Goal: Task Accomplishment & Management: Manage account settings

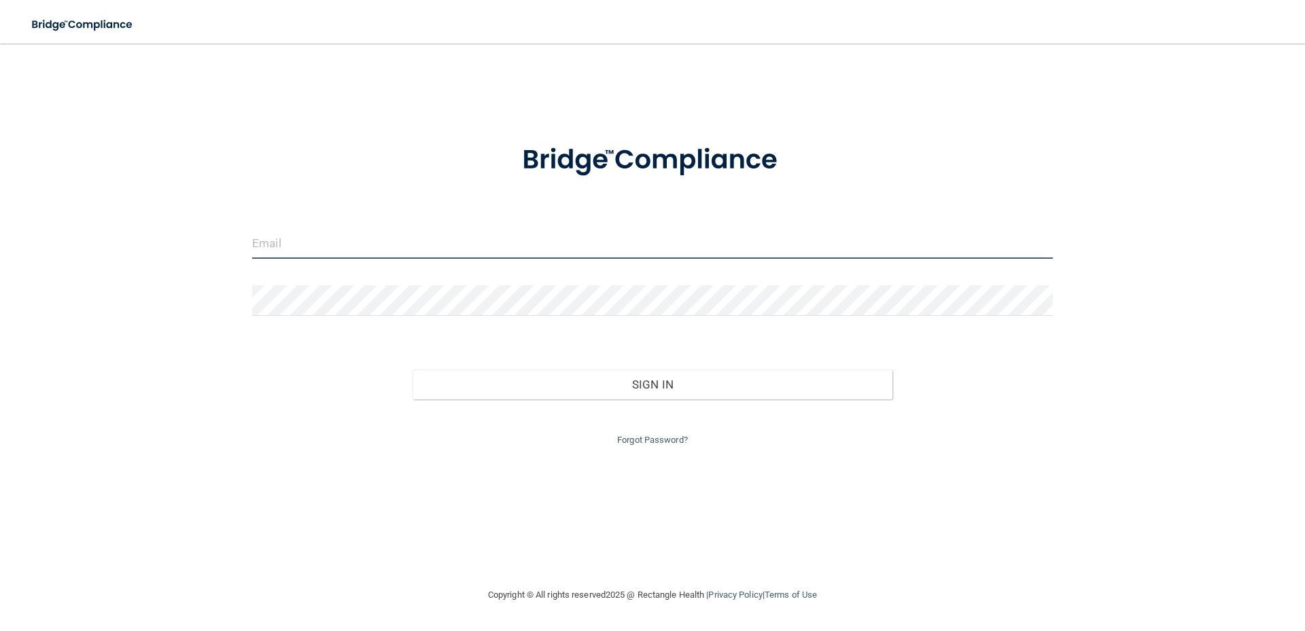
click at [493, 234] on input "email" at bounding box center [652, 243] width 801 height 31
type input "[EMAIL_ADDRESS][DOMAIN_NAME]"
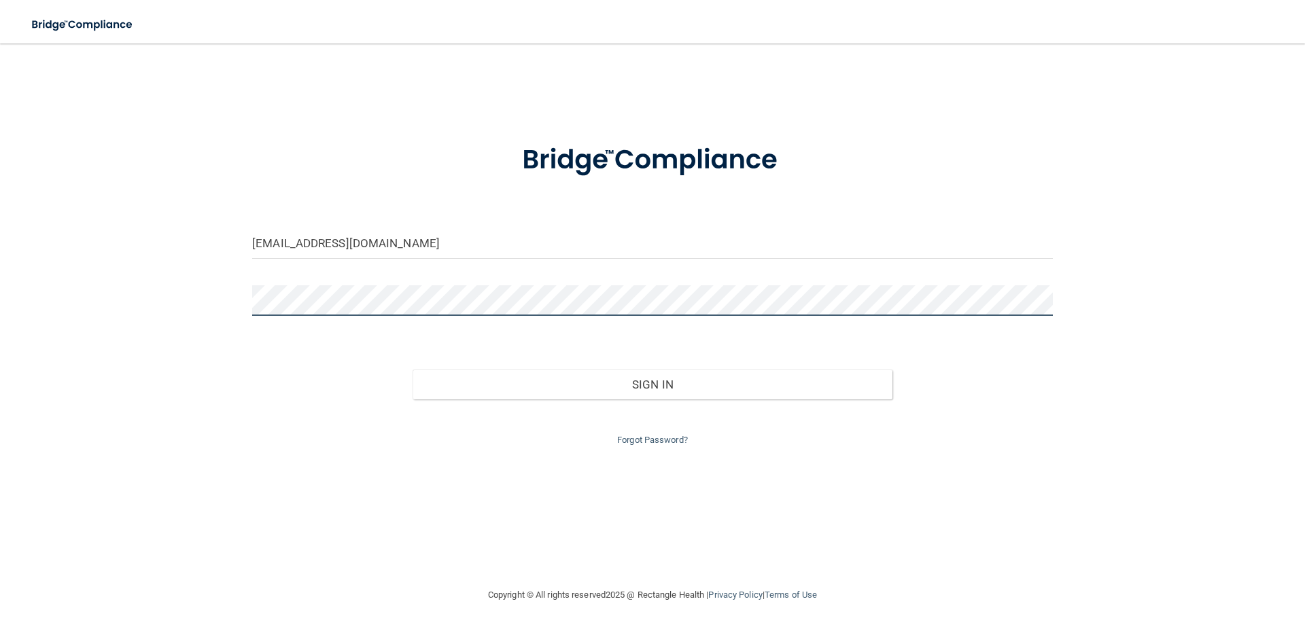
click at [413, 370] on button "Sign In" at bounding box center [653, 385] width 481 height 30
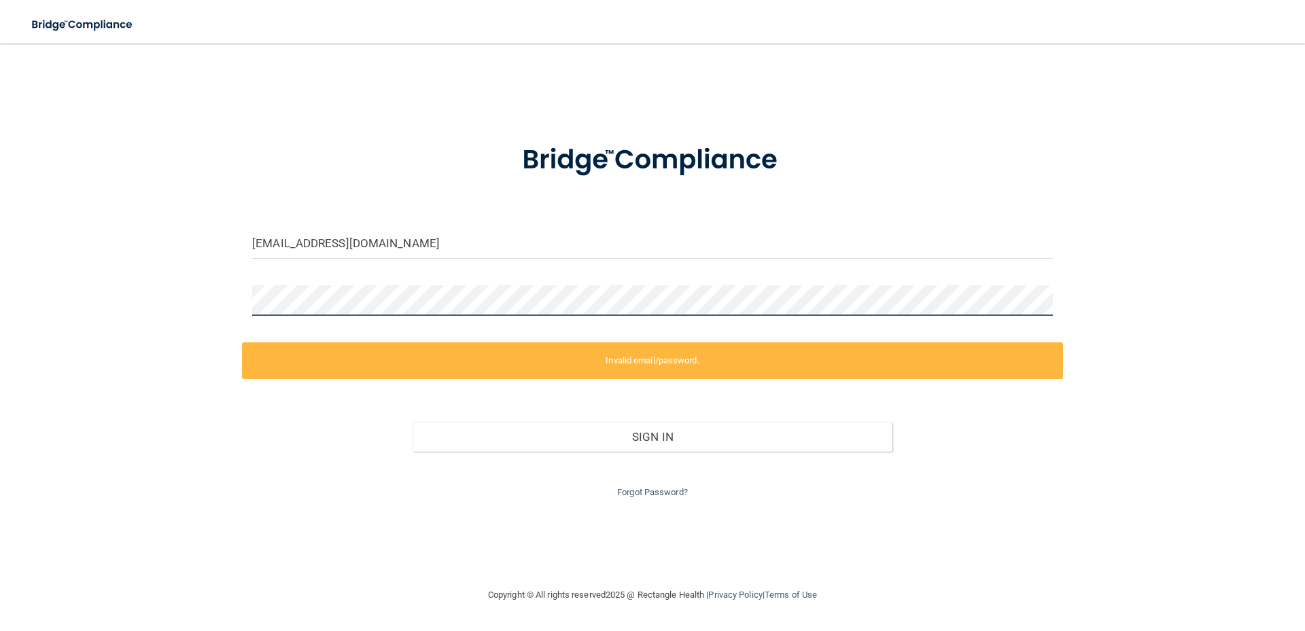
click at [214, 296] on div "bri@northendsmiles.com Invalid email/password. You don't have permission to acc…" at bounding box center [652, 315] width 1251 height 517
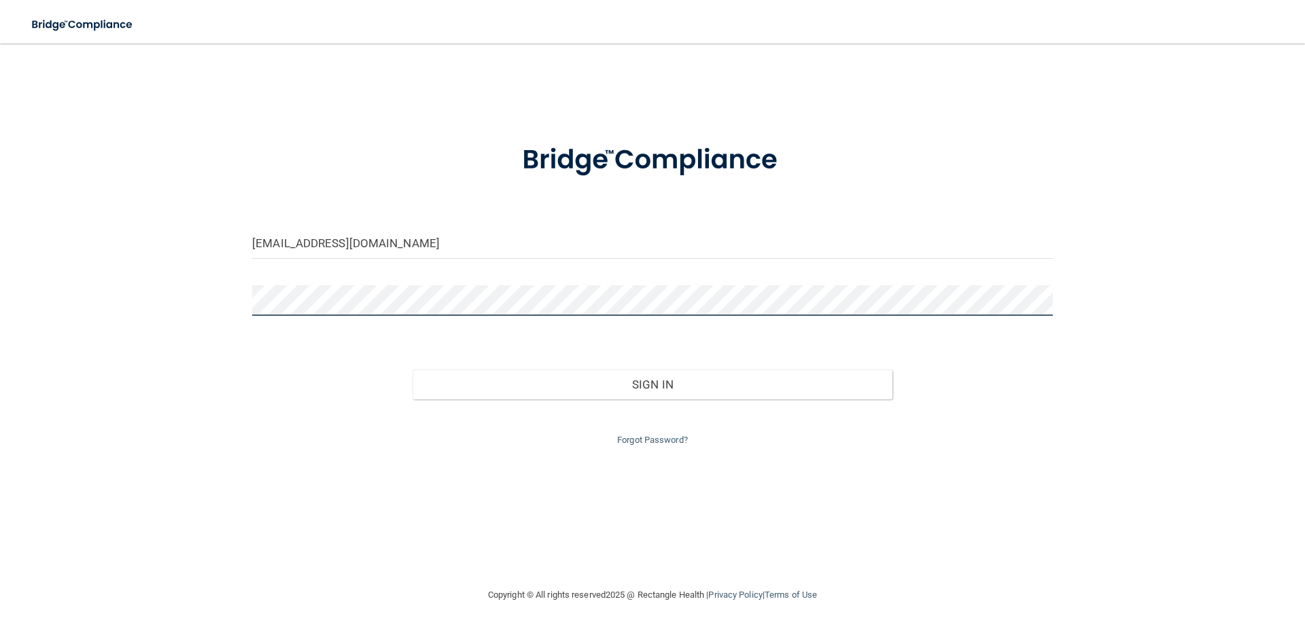
click at [413, 370] on button "Sign In" at bounding box center [653, 385] width 481 height 30
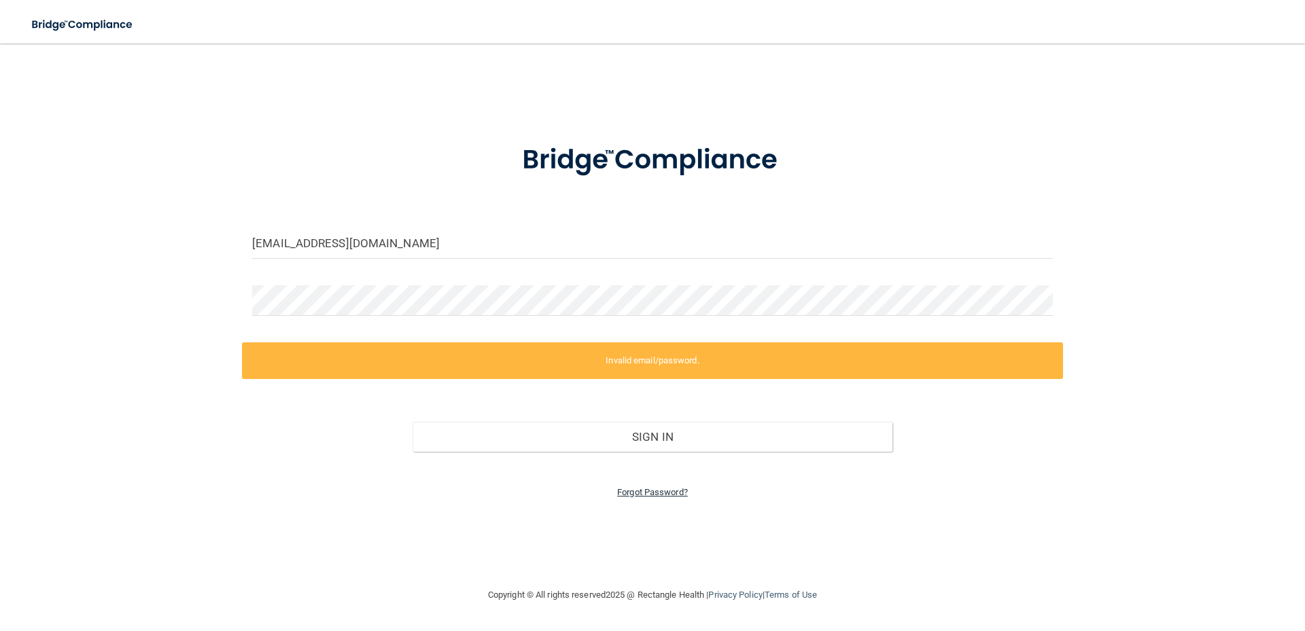
click at [654, 495] on link "Forgot Password?" at bounding box center [652, 492] width 71 height 10
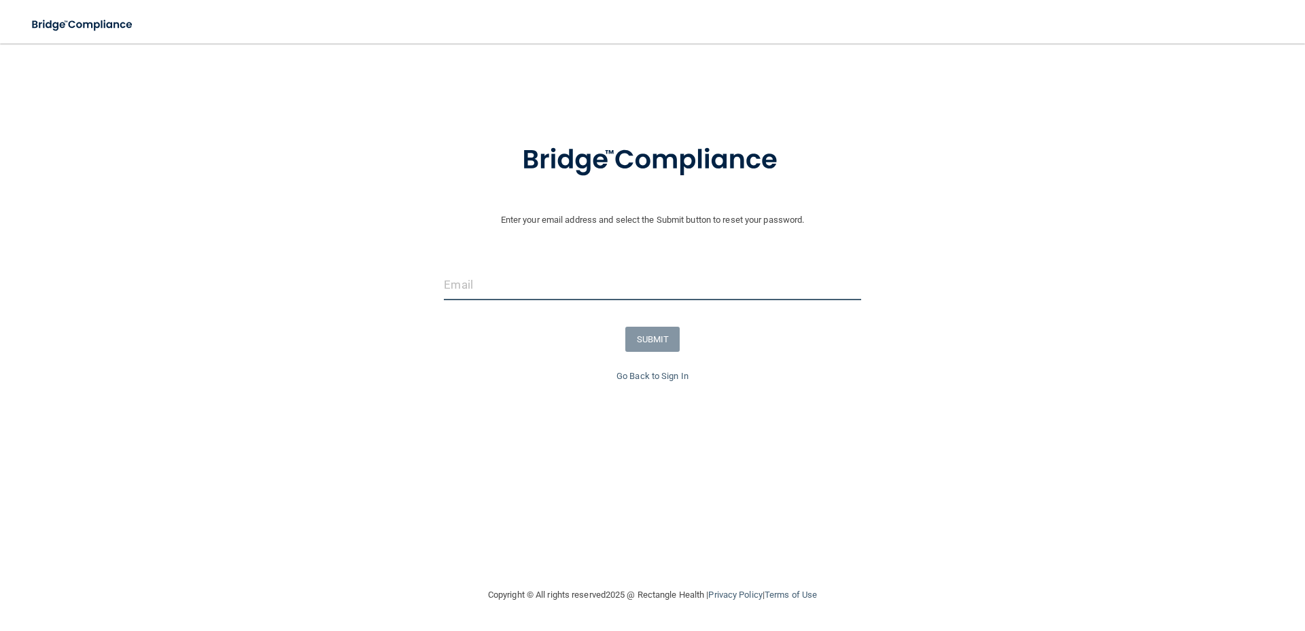
click at [595, 288] on input "email" at bounding box center [652, 285] width 417 height 31
type input "[EMAIL_ADDRESS][DOMAIN_NAME]"
click at [655, 332] on button "SUBMIT" at bounding box center [652, 339] width 55 height 25
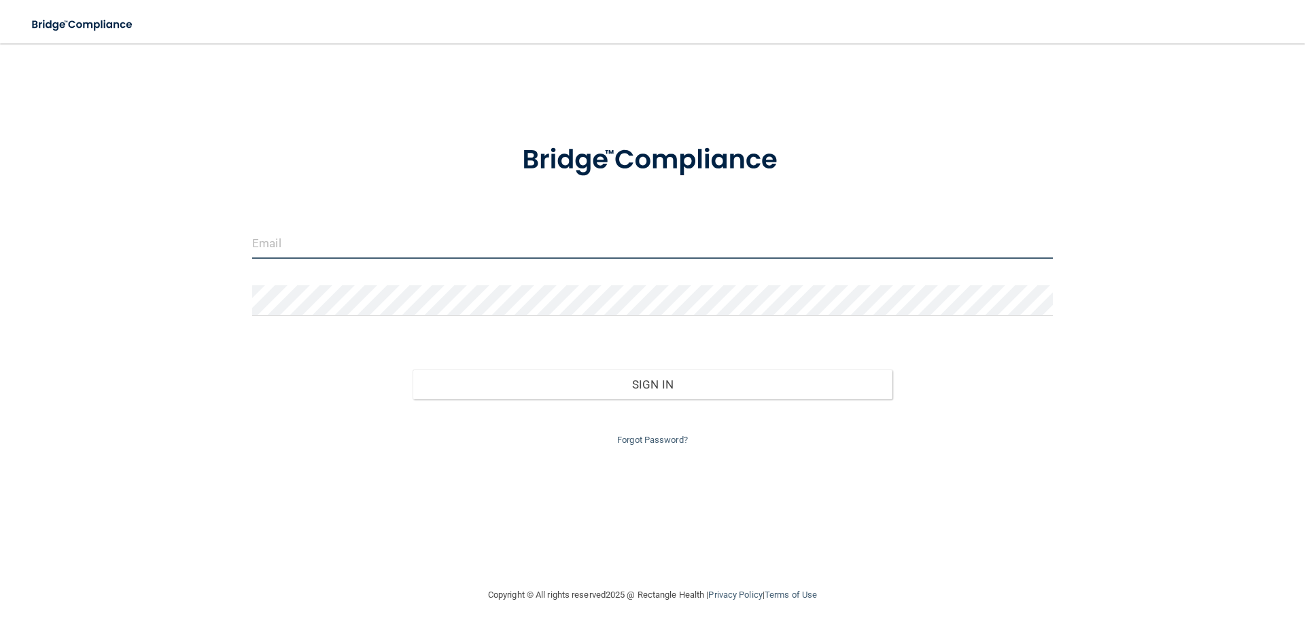
click at [413, 249] on input "email" at bounding box center [652, 243] width 801 height 31
type input "[EMAIL_ADDRESS][DOMAIN_NAME]"
click at [661, 442] on link "Forgot Password?" at bounding box center [652, 440] width 71 height 10
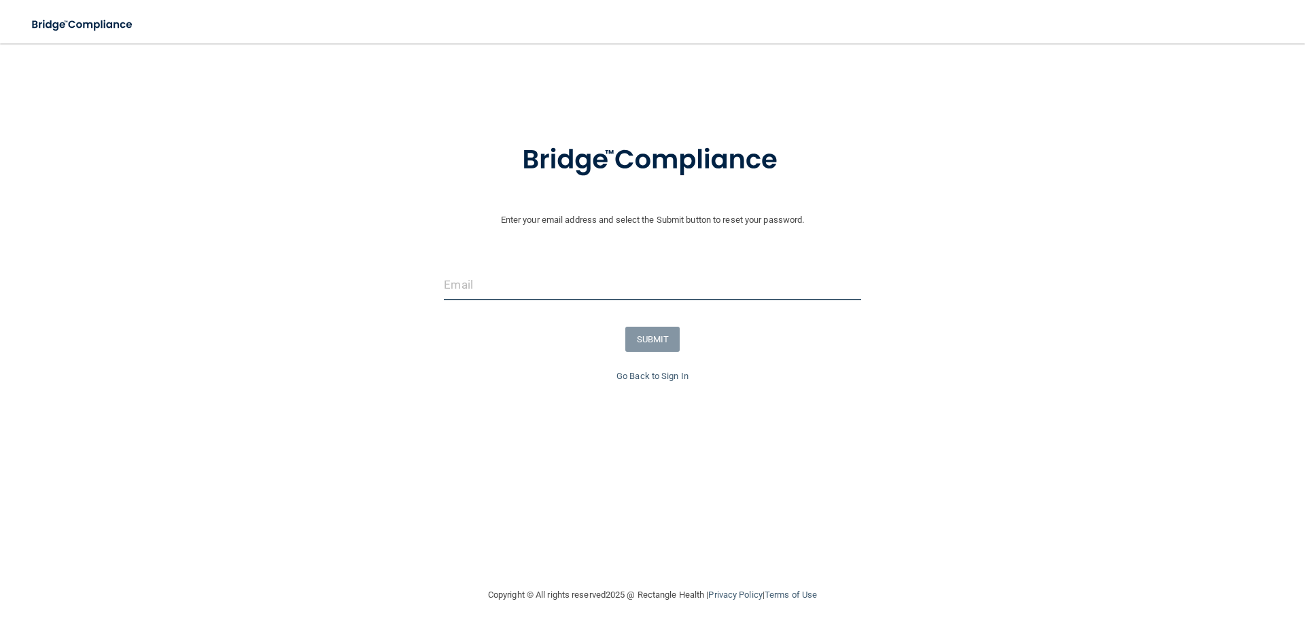
click at [478, 287] on input "email" at bounding box center [652, 285] width 417 height 31
type input "[EMAIL_ADDRESS][DOMAIN_NAME]"
click at [669, 343] on button "SUBMIT" at bounding box center [652, 339] width 55 height 25
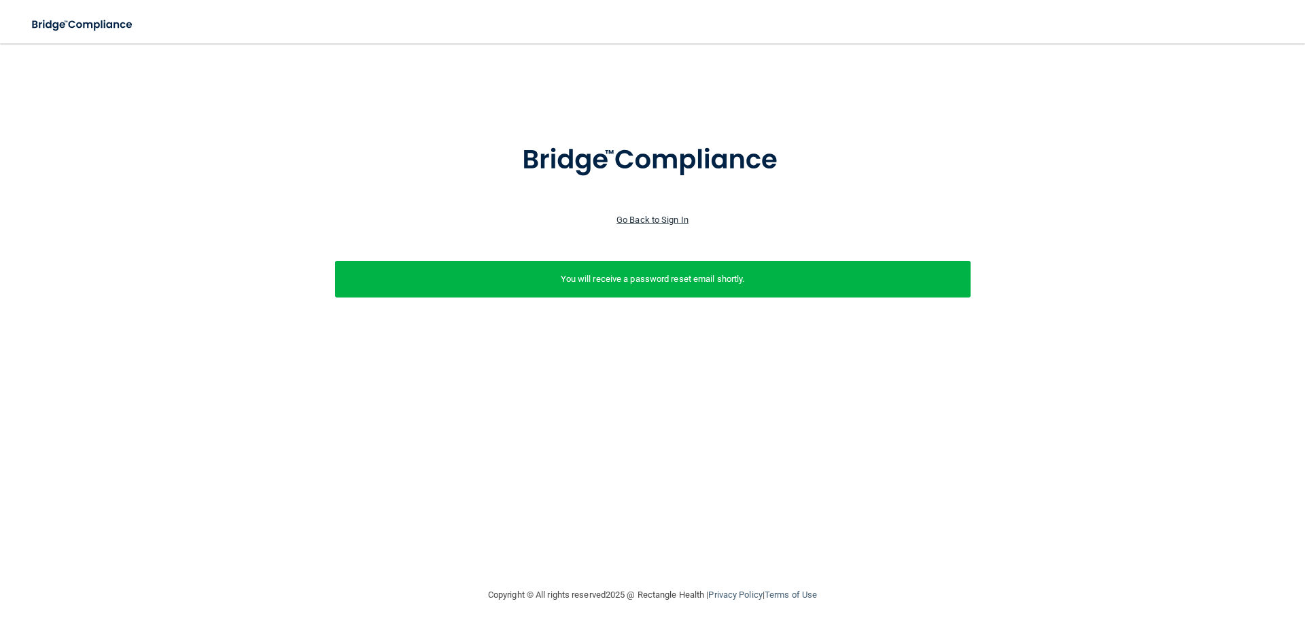
click at [669, 220] on link "Go Back to Sign In" at bounding box center [652, 220] width 72 height 10
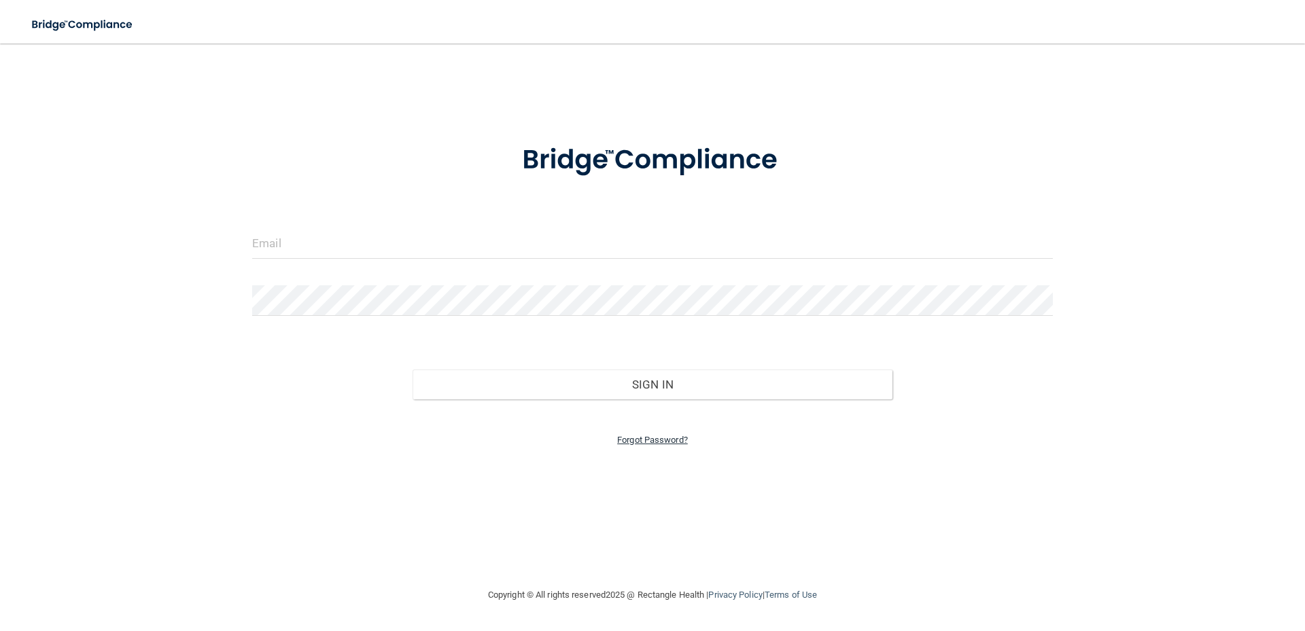
click at [648, 441] on link "Forgot Password?" at bounding box center [652, 440] width 71 height 10
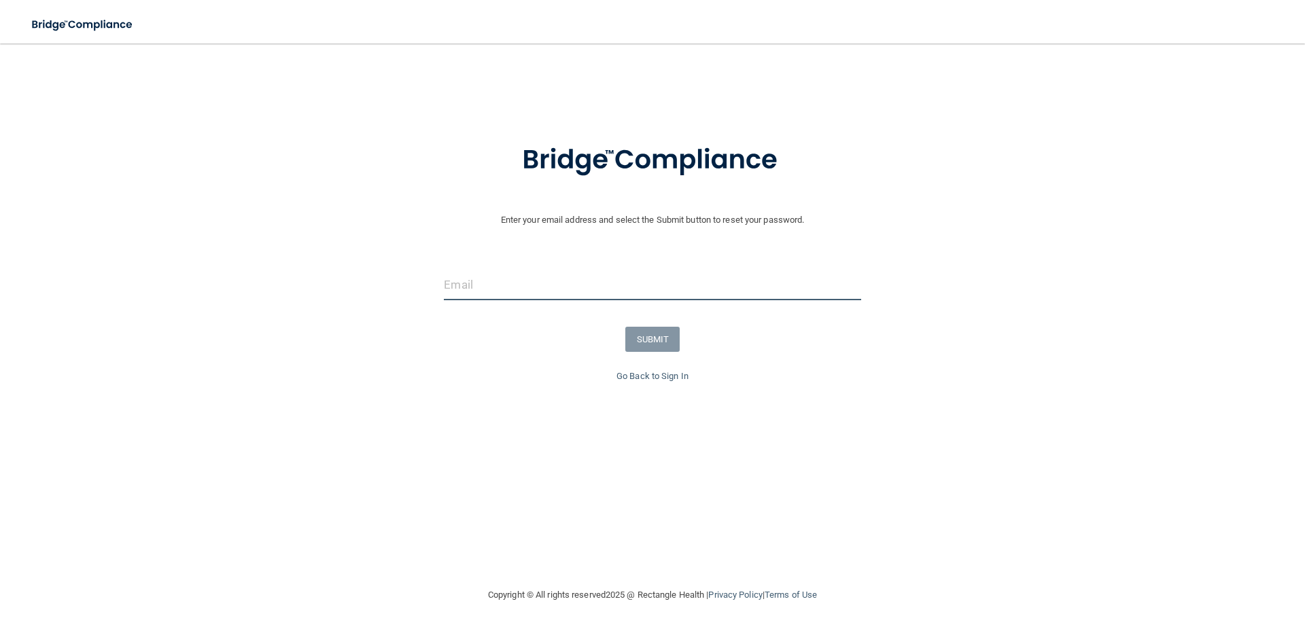
click at [555, 273] on input "email" at bounding box center [652, 285] width 417 height 31
type input "[EMAIL_ADDRESS][DOMAIN_NAME]"
click at [671, 340] on button "SUBMIT" at bounding box center [652, 339] width 55 height 25
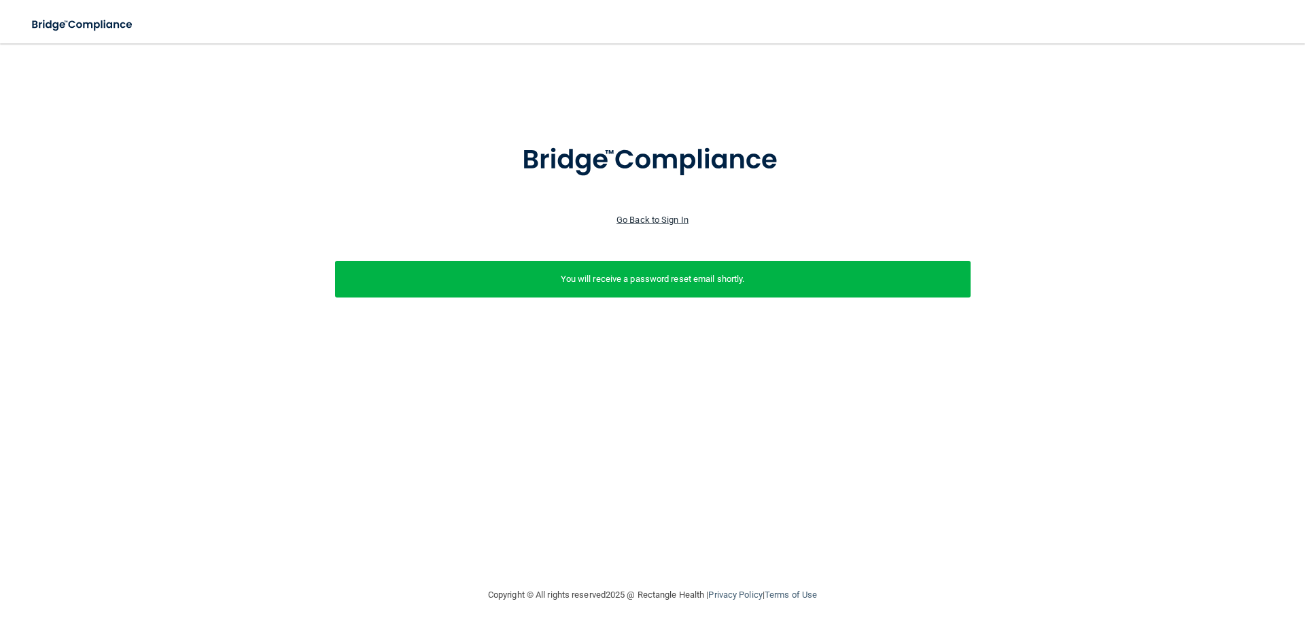
click at [657, 217] on link "Go Back to Sign In" at bounding box center [652, 220] width 72 height 10
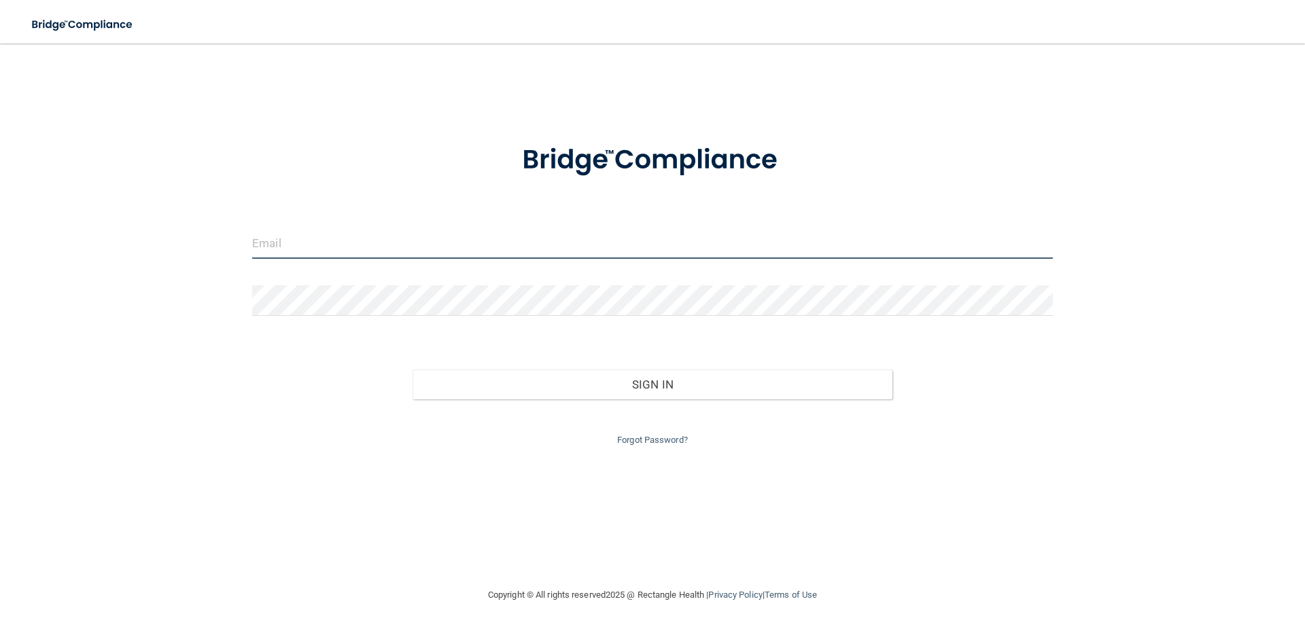
click at [328, 250] on input "email" at bounding box center [652, 243] width 801 height 31
type input "[EMAIL_ADDRESS][DOMAIN_NAME]"
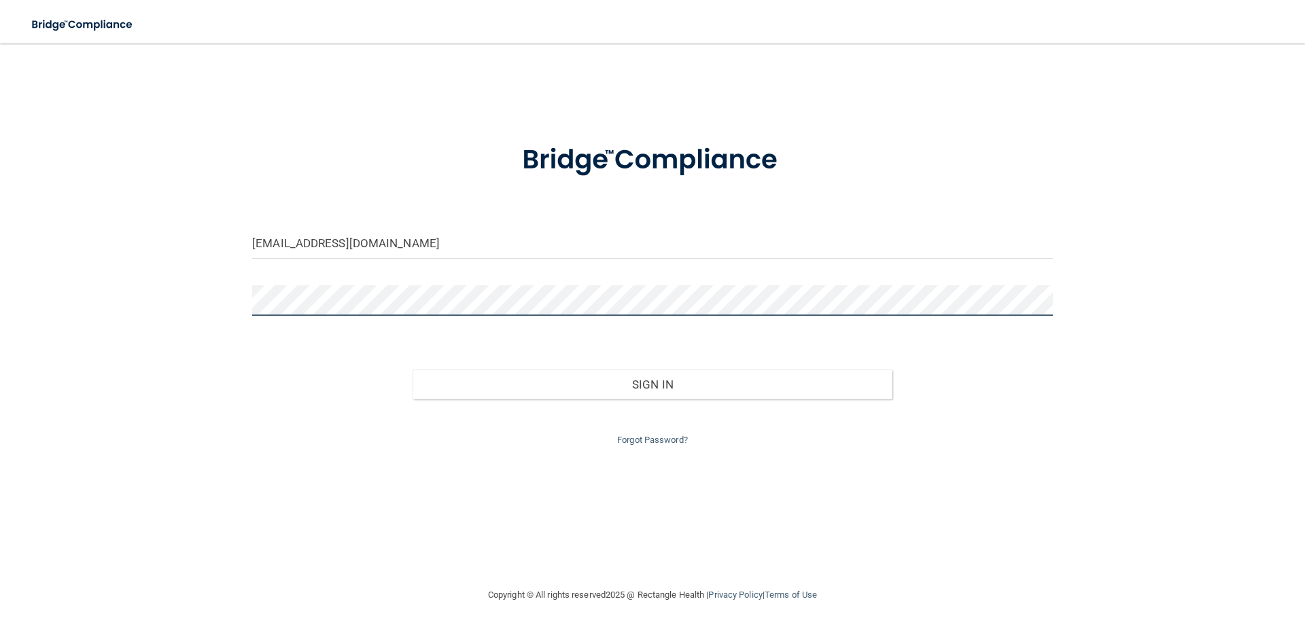
click at [413, 370] on button "Sign In" at bounding box center [653, 385] width 481 height 30
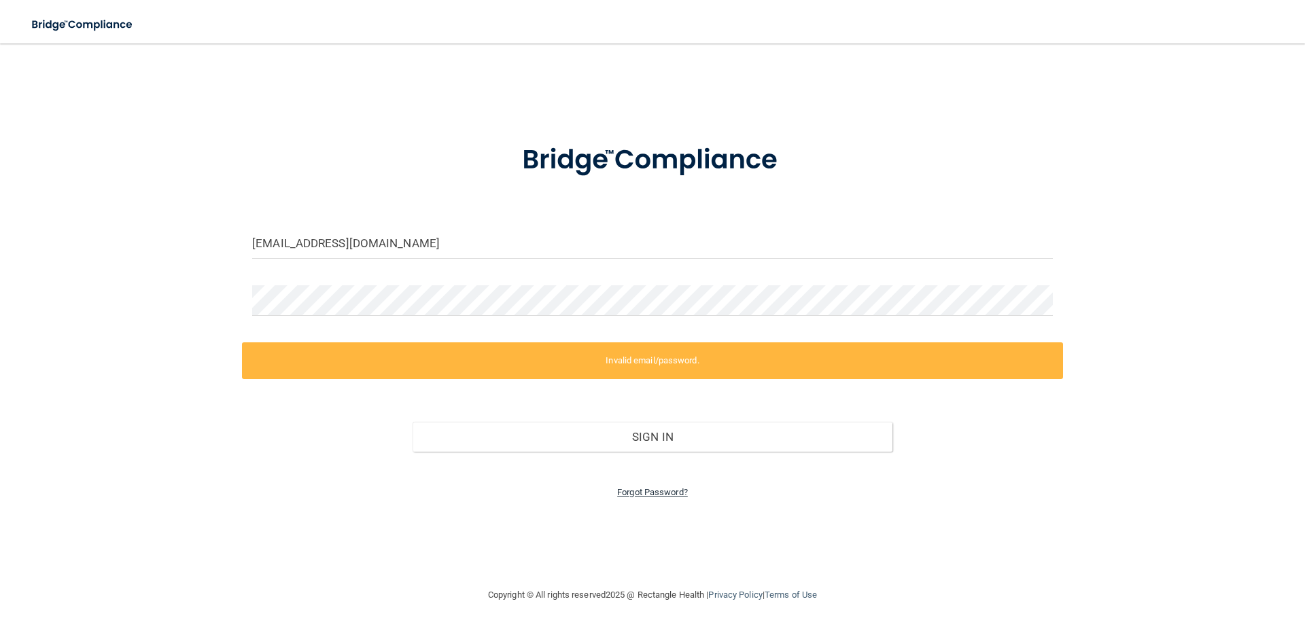
click at [663, 490] on link "Forgot Password?" at bounding box center [652, 492] width 71 height 10
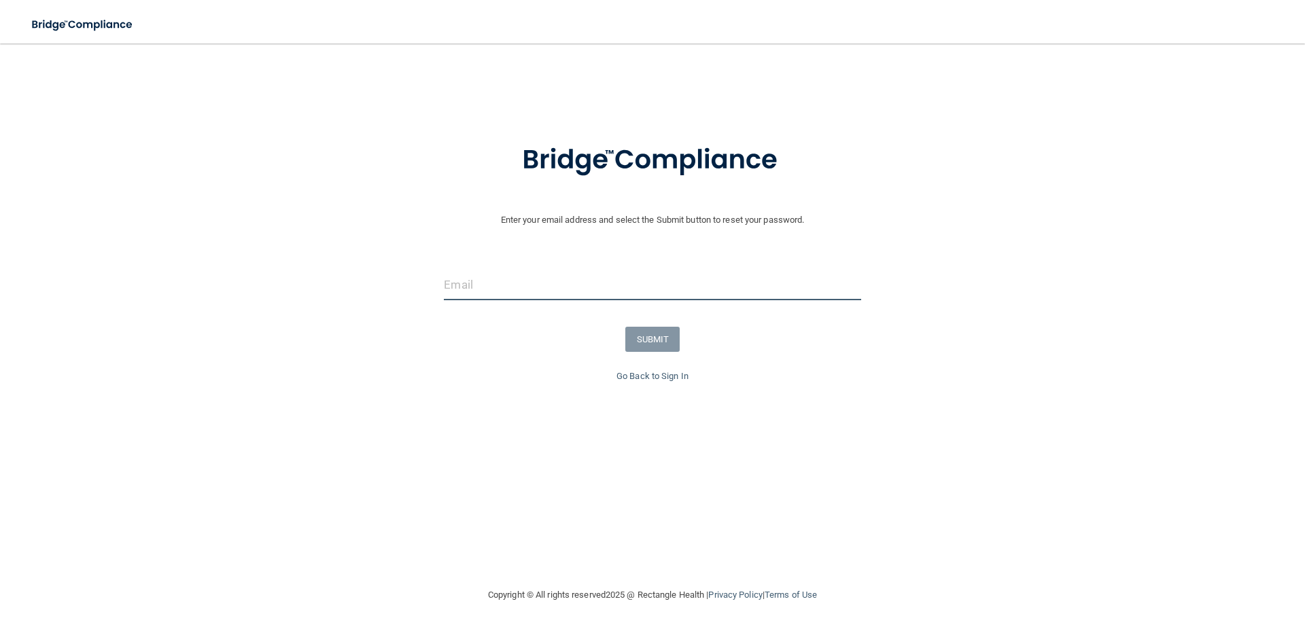
click at [576, 289] on input "email" at bounding box center [652, 285] width 417 height 31
type input "[EMAIL_ADDRESS][DOMAIN_NAME]"
click at [655, 333] on button "SUBMIT" at bounding box center [652, 339] width 55 height 25
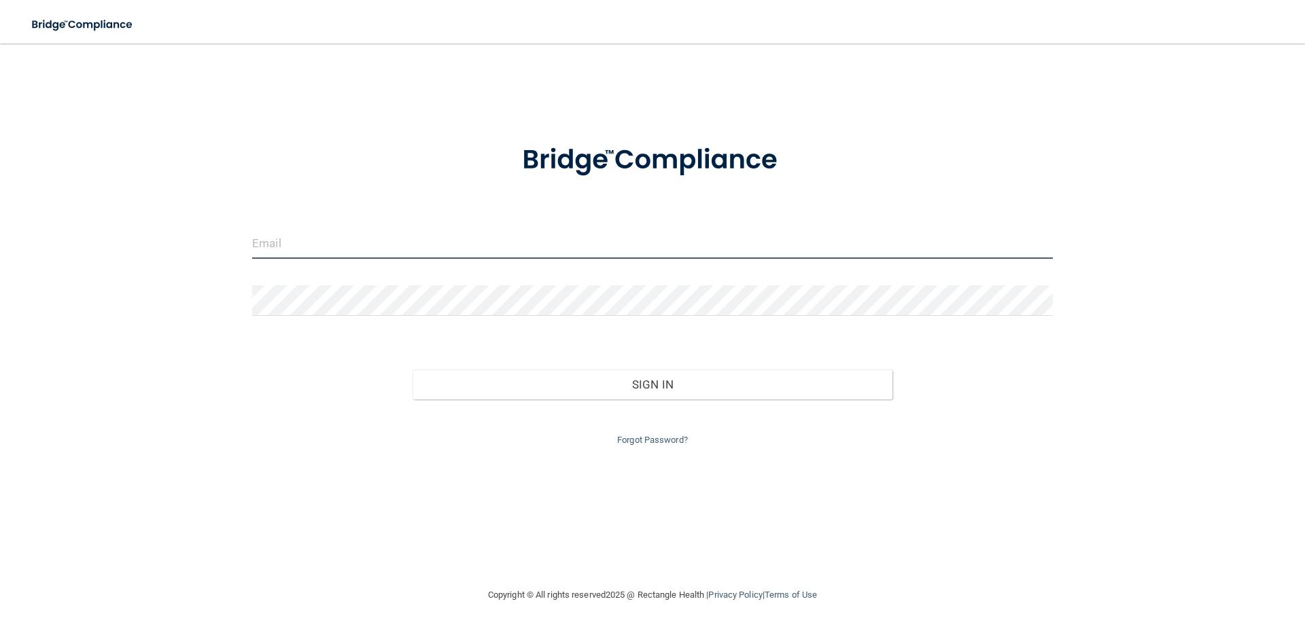
click at [285, 253] on input "email" at bounding box center [652, 243] width 801 height 31
type input "[EMAIL_ADDRESS][DOMAIN_NAME]"
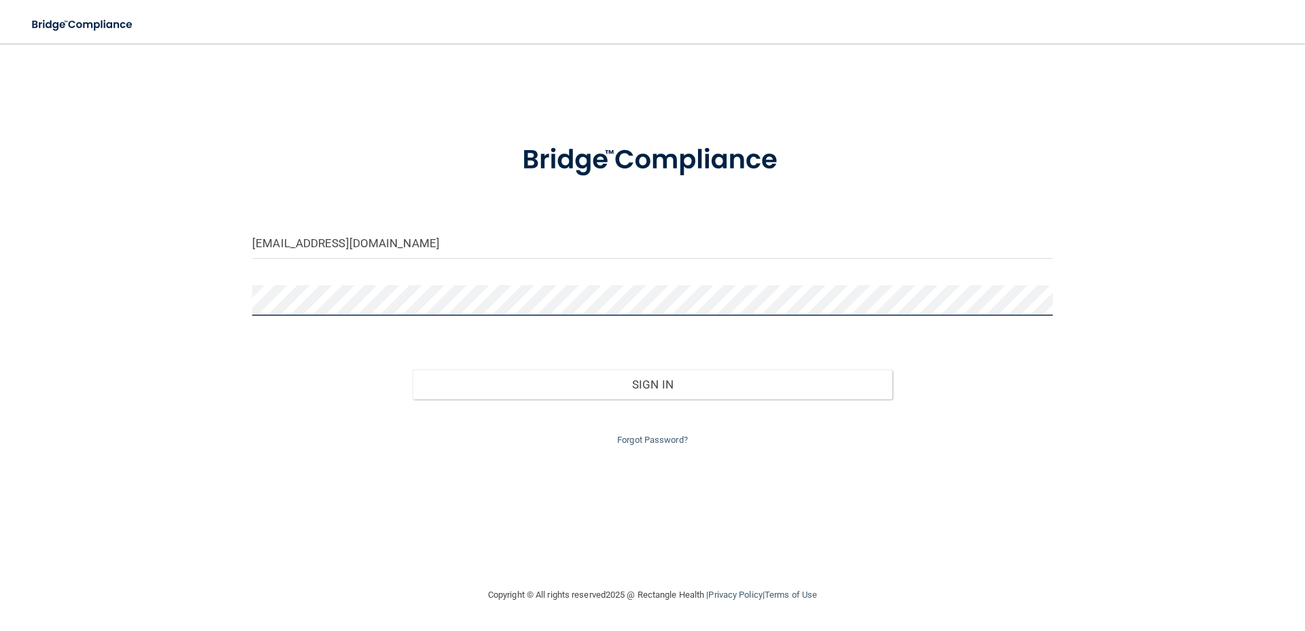
click at [413, 370] on button "Sign In" at bounding box center [653, 385] width 481 height 30
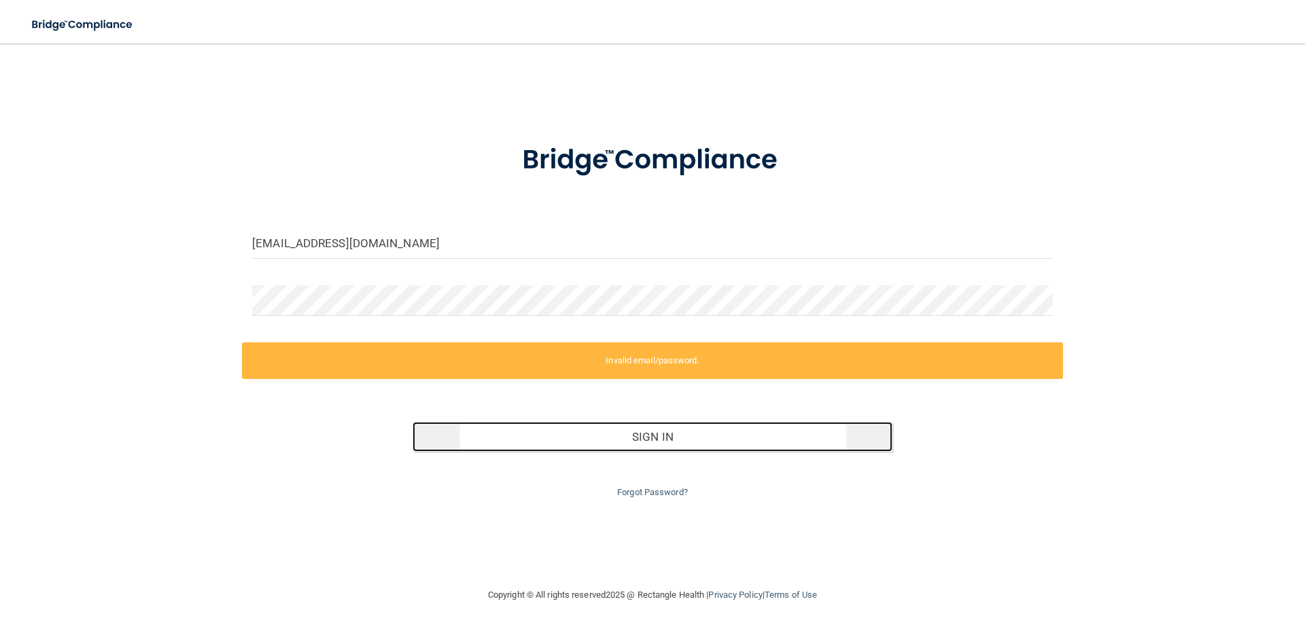
click at [682, 440] on button "Sign In" at bounding box center [653, 437] width 481 height 30
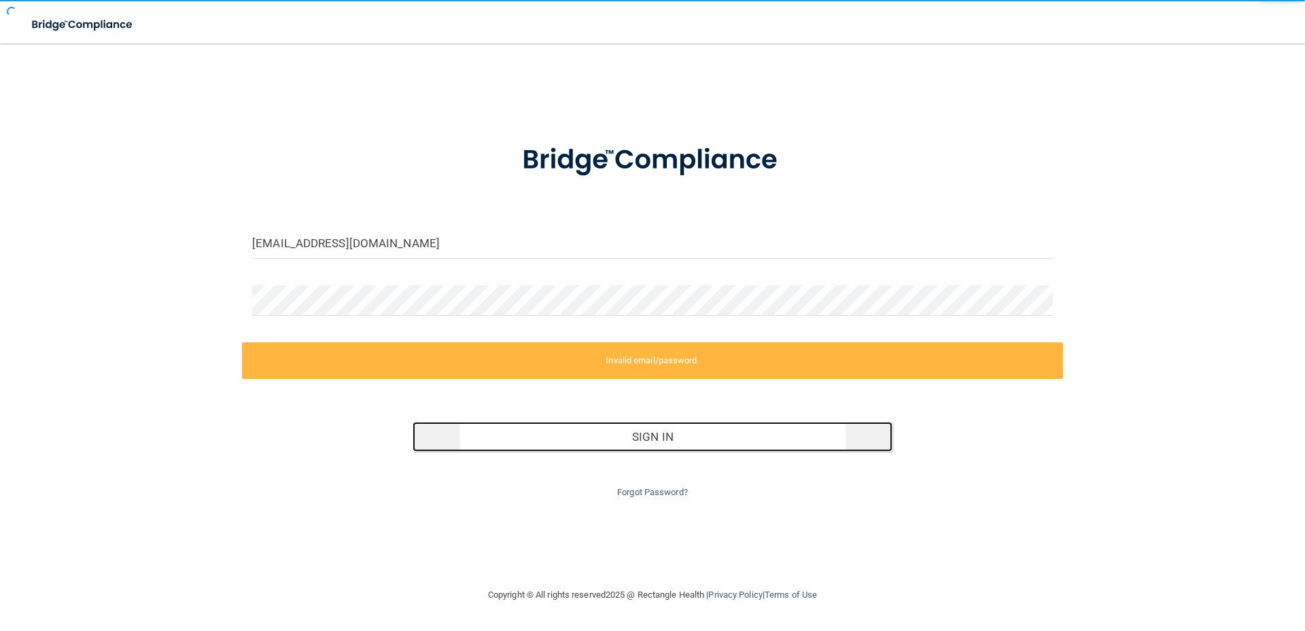
click at [699, 435] on button "Sign In" at bounding box center [653, 437] width 481 height 30
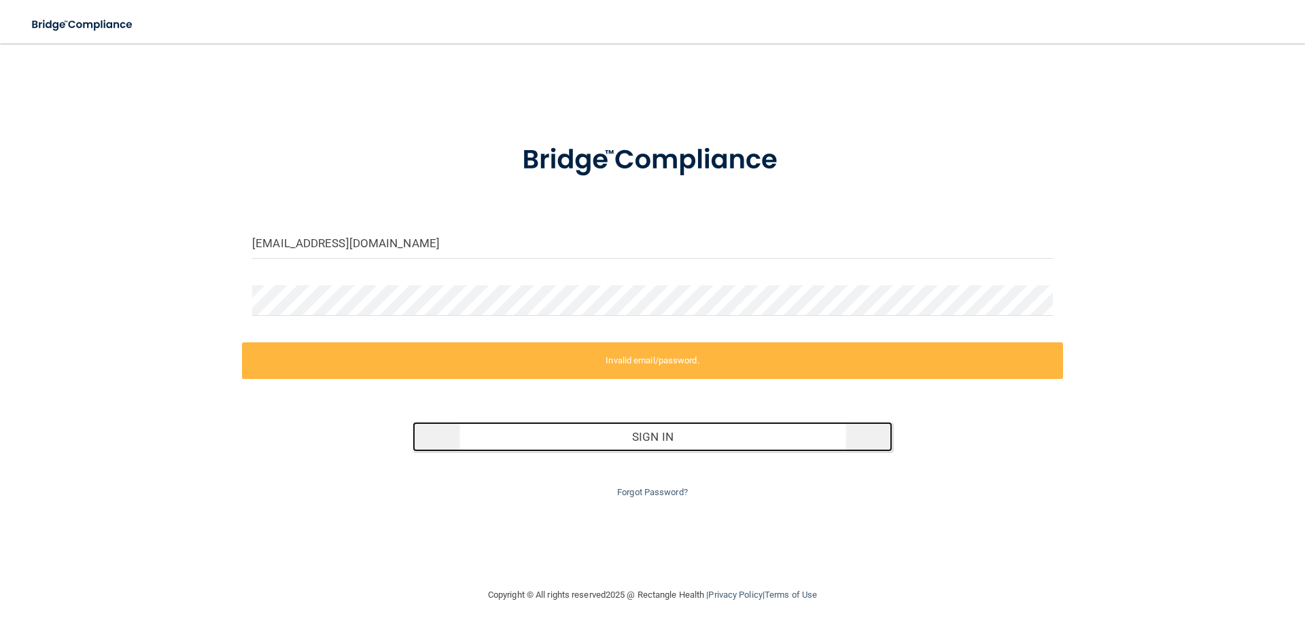
click at [699, 435] on button "Sign In" at bounding box center [653, 437] width 481 height 30
drag, startPoint x: 705, startPoint y: 432, endPoint x: 716, endPoint y: 425, distance: 13.2
click at [714, 425] on button "Sign In" at bounding box center [653, 437] width 481 height 30
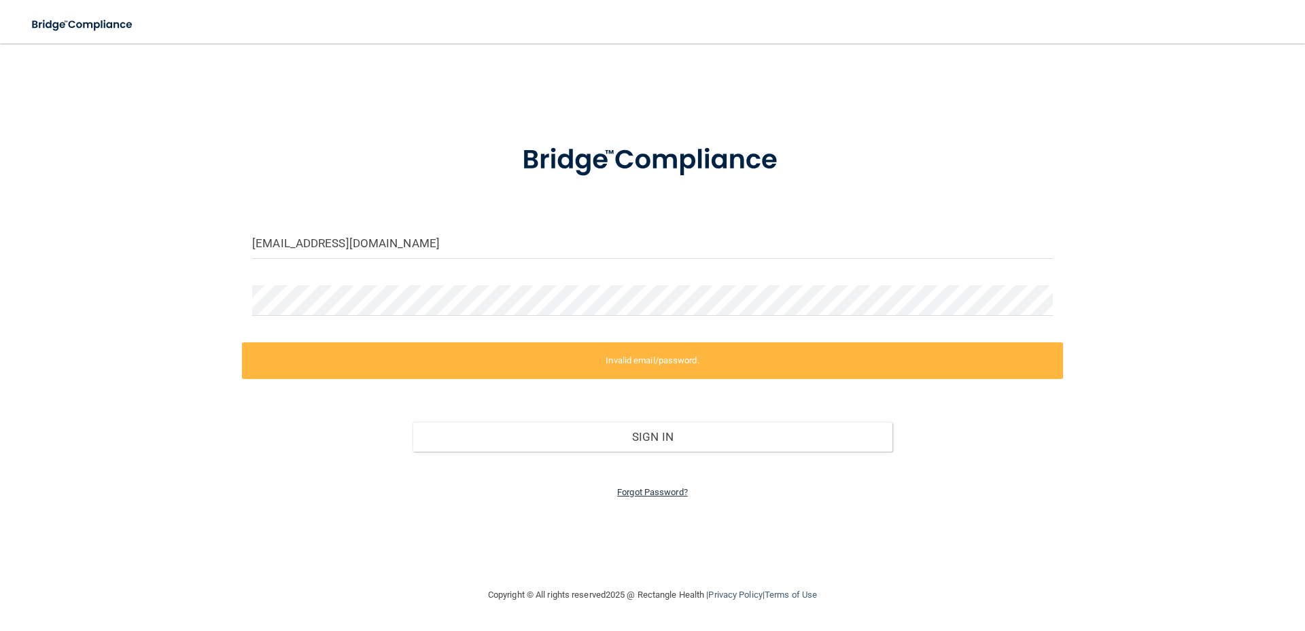
click at [669, 495] on link "Forgot Password?" at bounding box center [652, 492] width 71 height 10
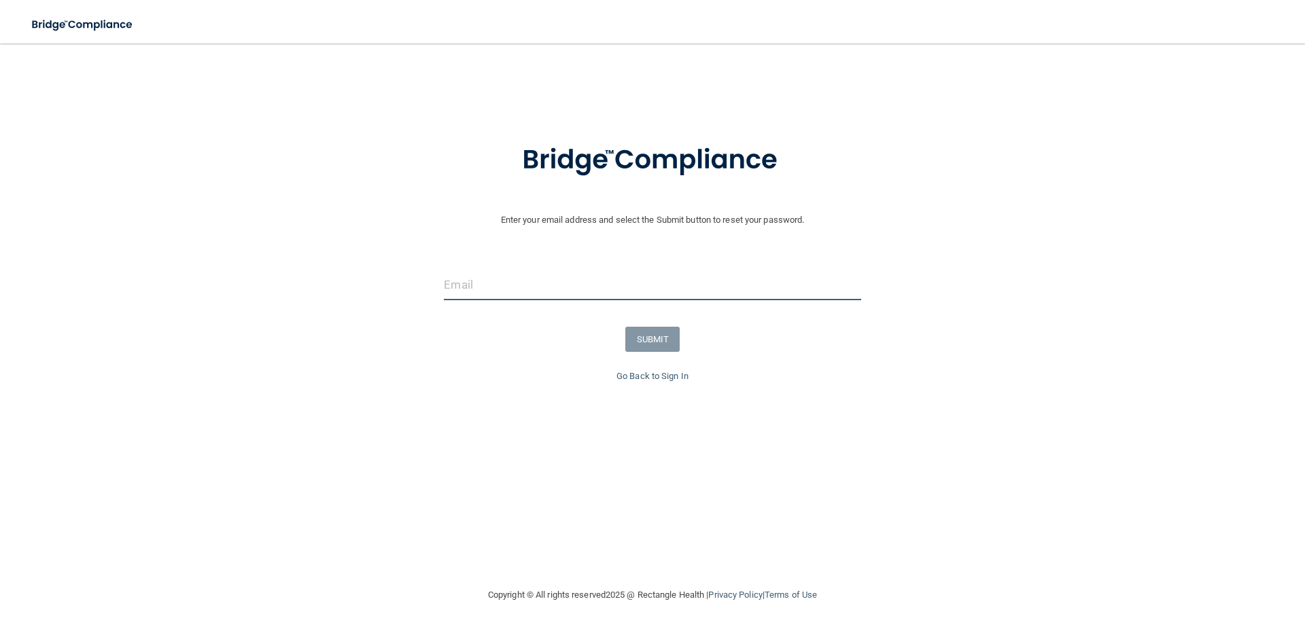
click at [610, 290] on input "email" at bounding box center [652, 285] width 417 height 31
type input "[EMAIL_ADDRESS][DOMAIN_NAME]"
click at [659, 339] on button "SUBMIT" at bounding box center [652, 339] width 55 height 25
